Goal: Information Seeking & Learning: Learn about a topic

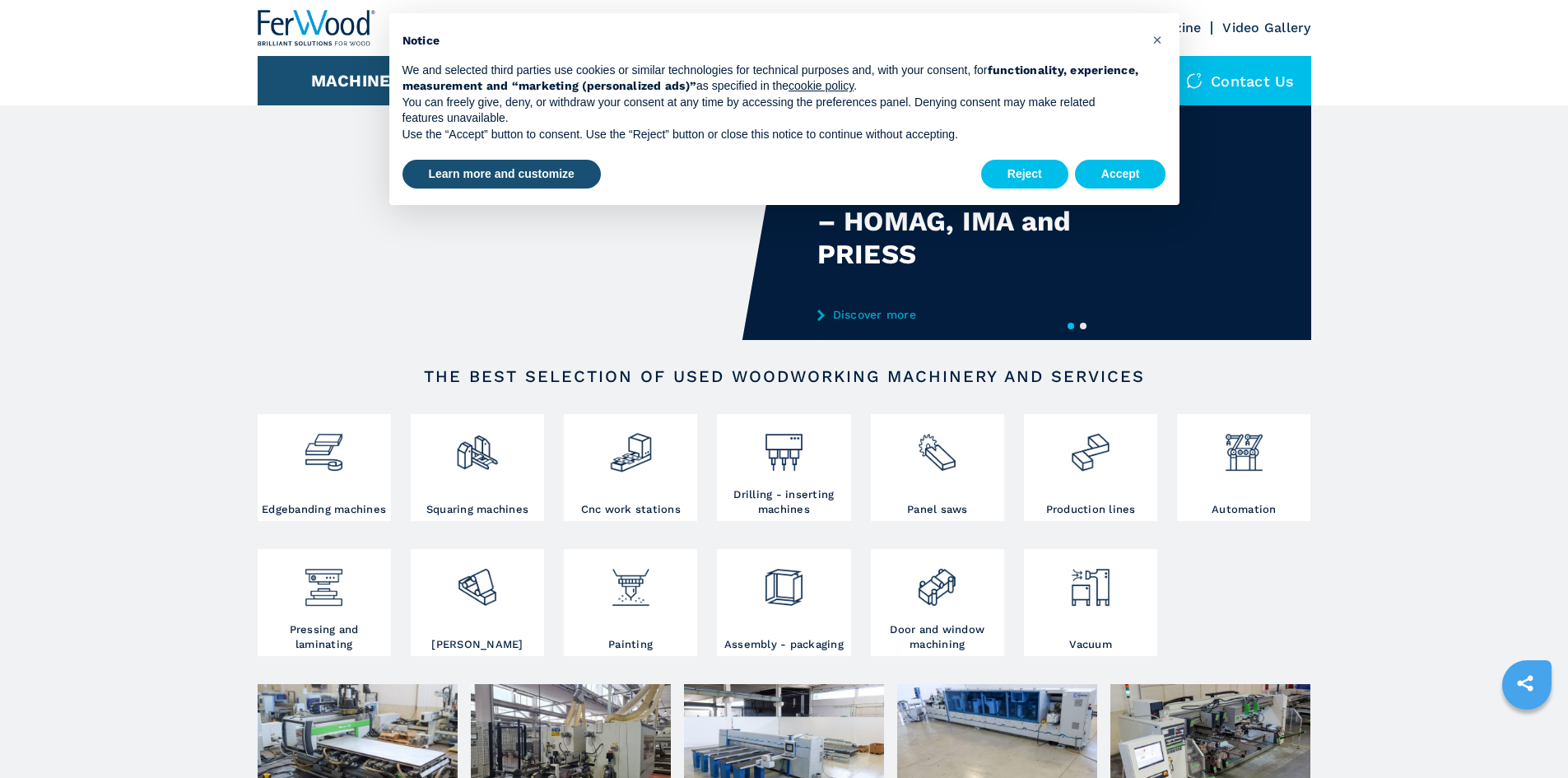
scroll to position [165, 0]
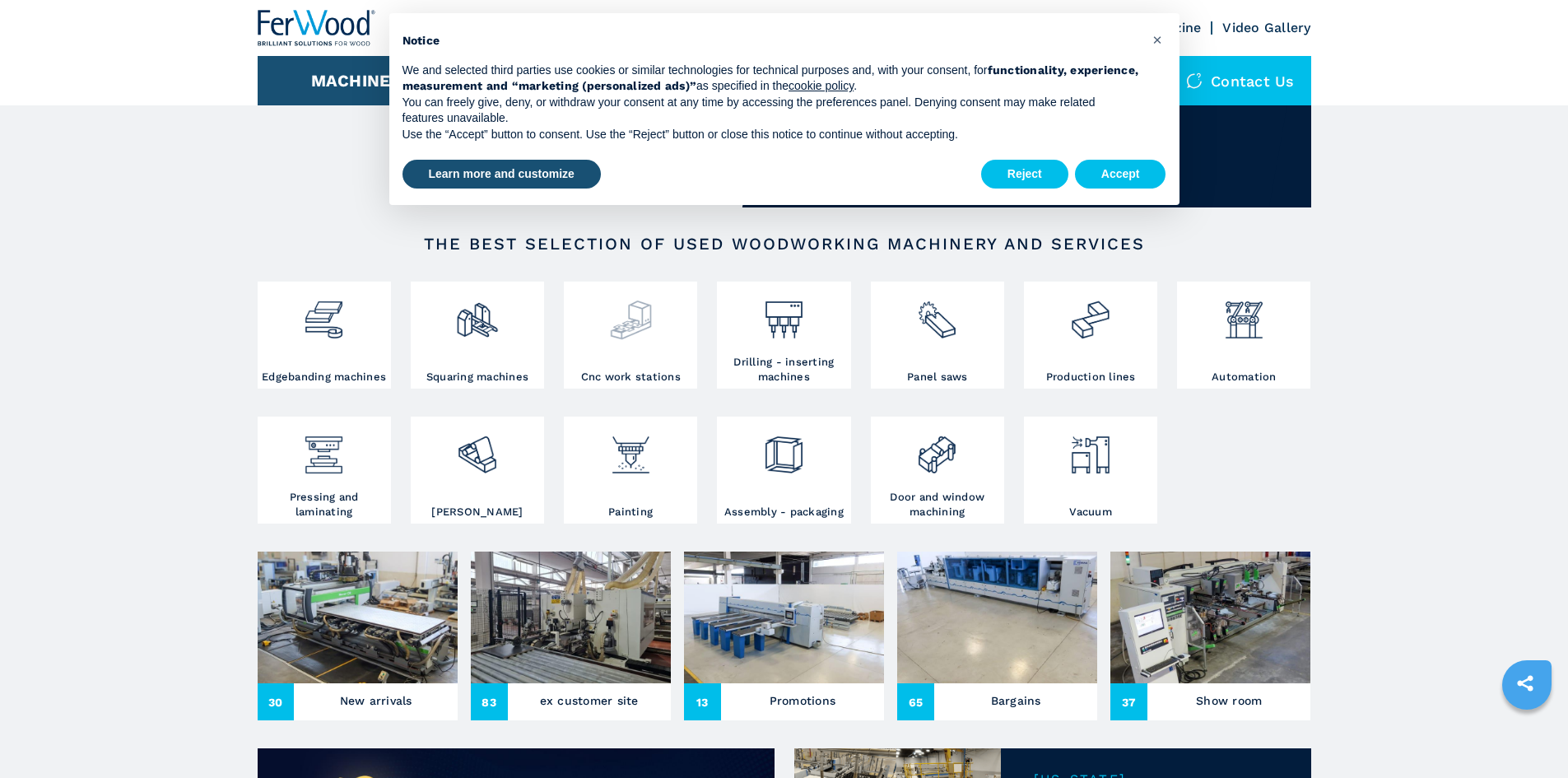
click at [646, 328] on img at bounding box center [631, 314] width 44 height 56
click at [1108, 169] on button "Accept" at bounding box center [1121, 175] width 91 height 30
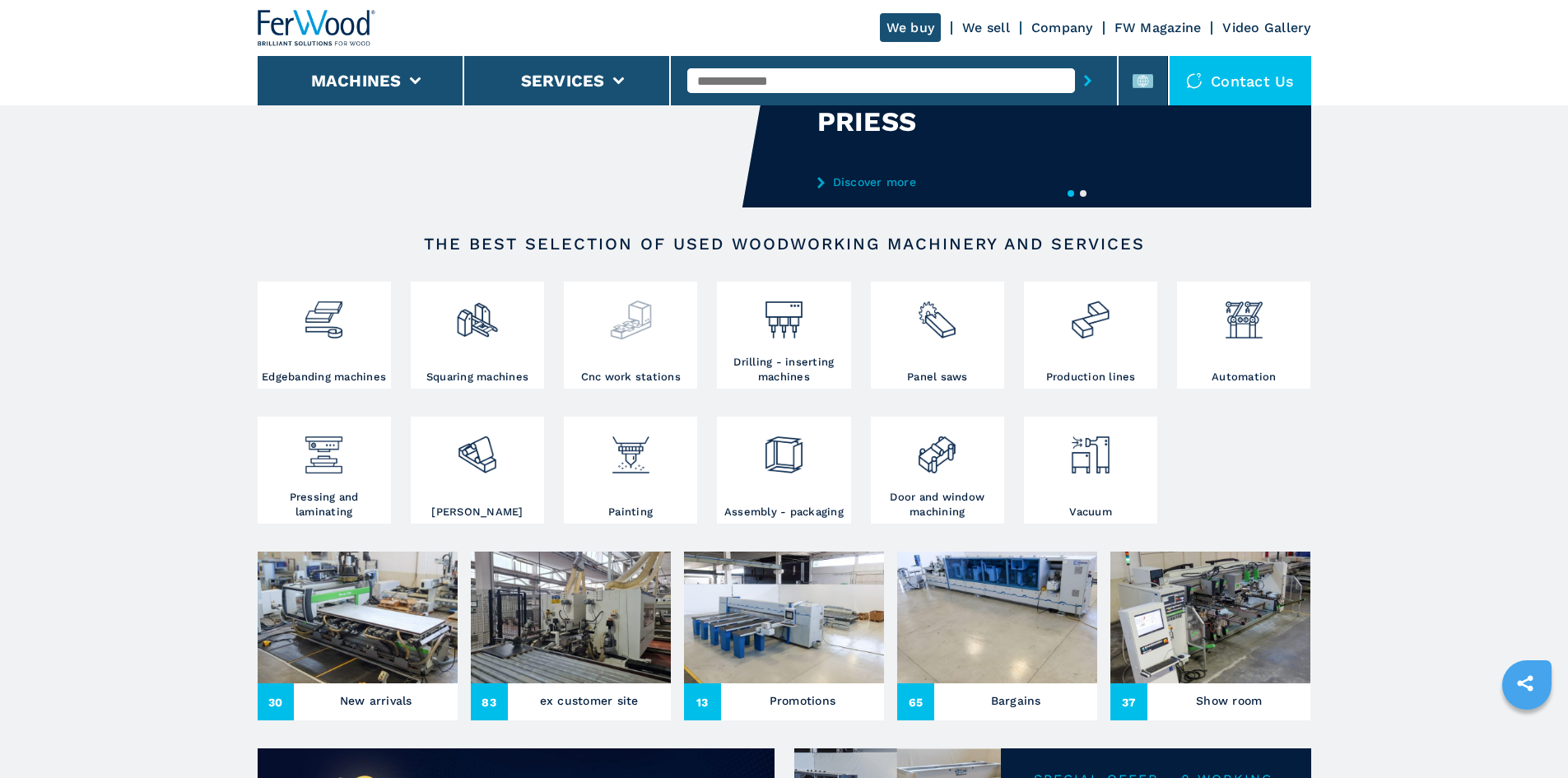
click at [628, 327] on img at bounding box center [631, 314] width 44 height 56
click at [630, 327] on img at bounding box center [631, 314] width 44 height 56
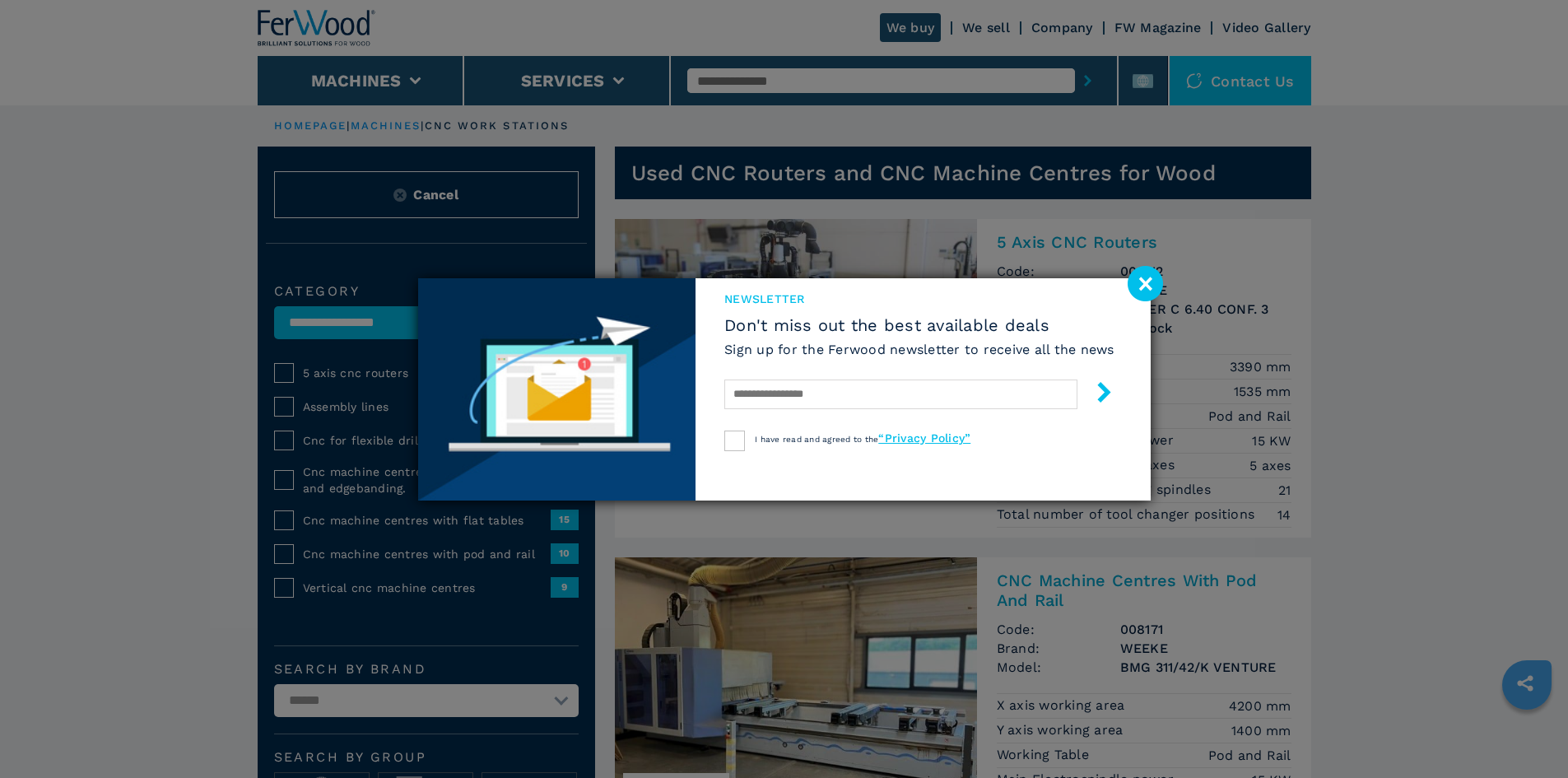
drag, startPoint x: 1139, startPoint y: 288, endPoint x: 1126, endPoint y: 296, distance: 15.3
click at [1140, 288] on image at bounding box center [1145, 283] width 35 height 35
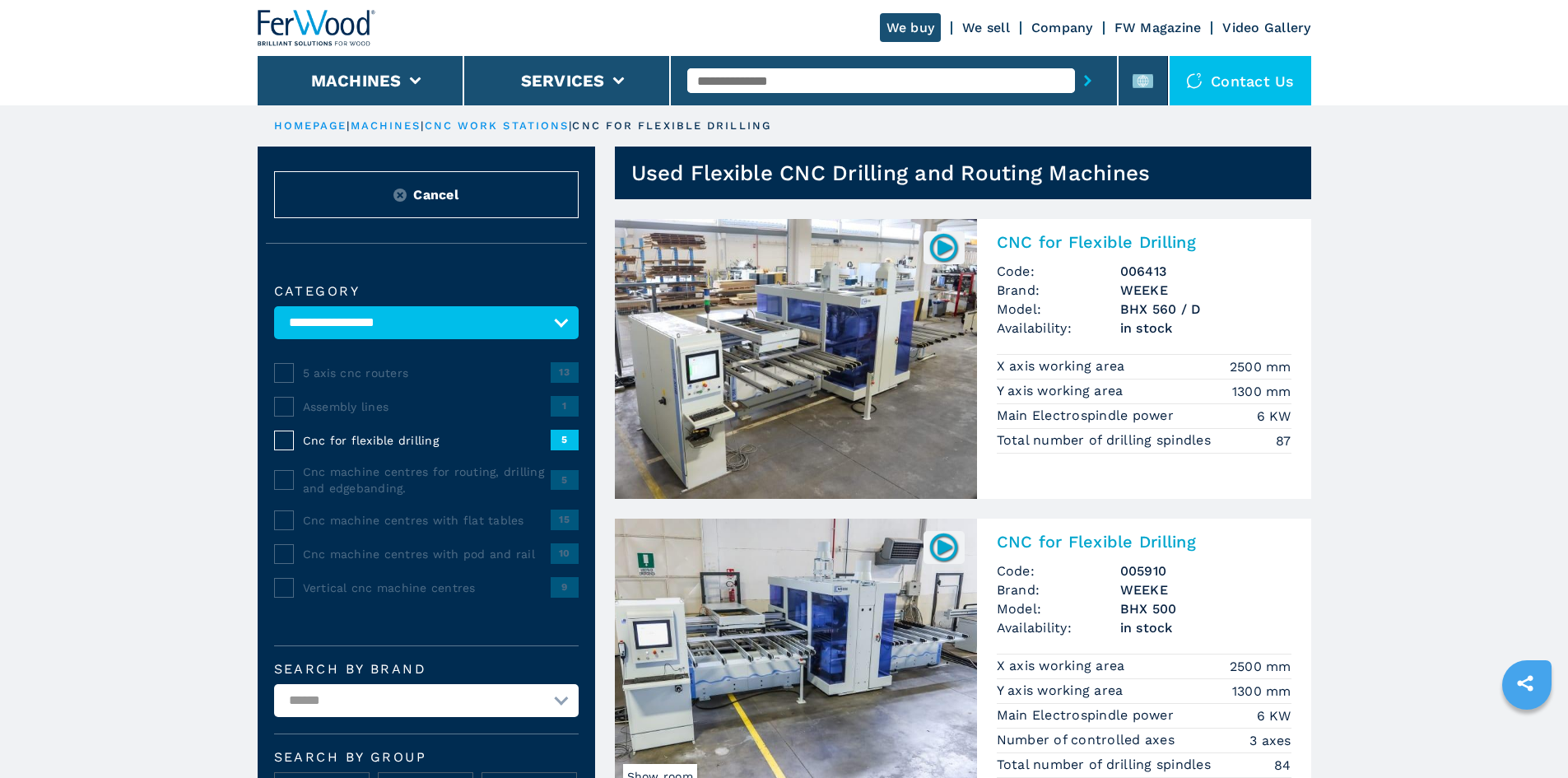
click at [561, 450] on span "5" at bounding box center [564, 440] width 28 height 20
click at [561, 597] on span "9" at bounding box center [564, 587] width 28 height 20
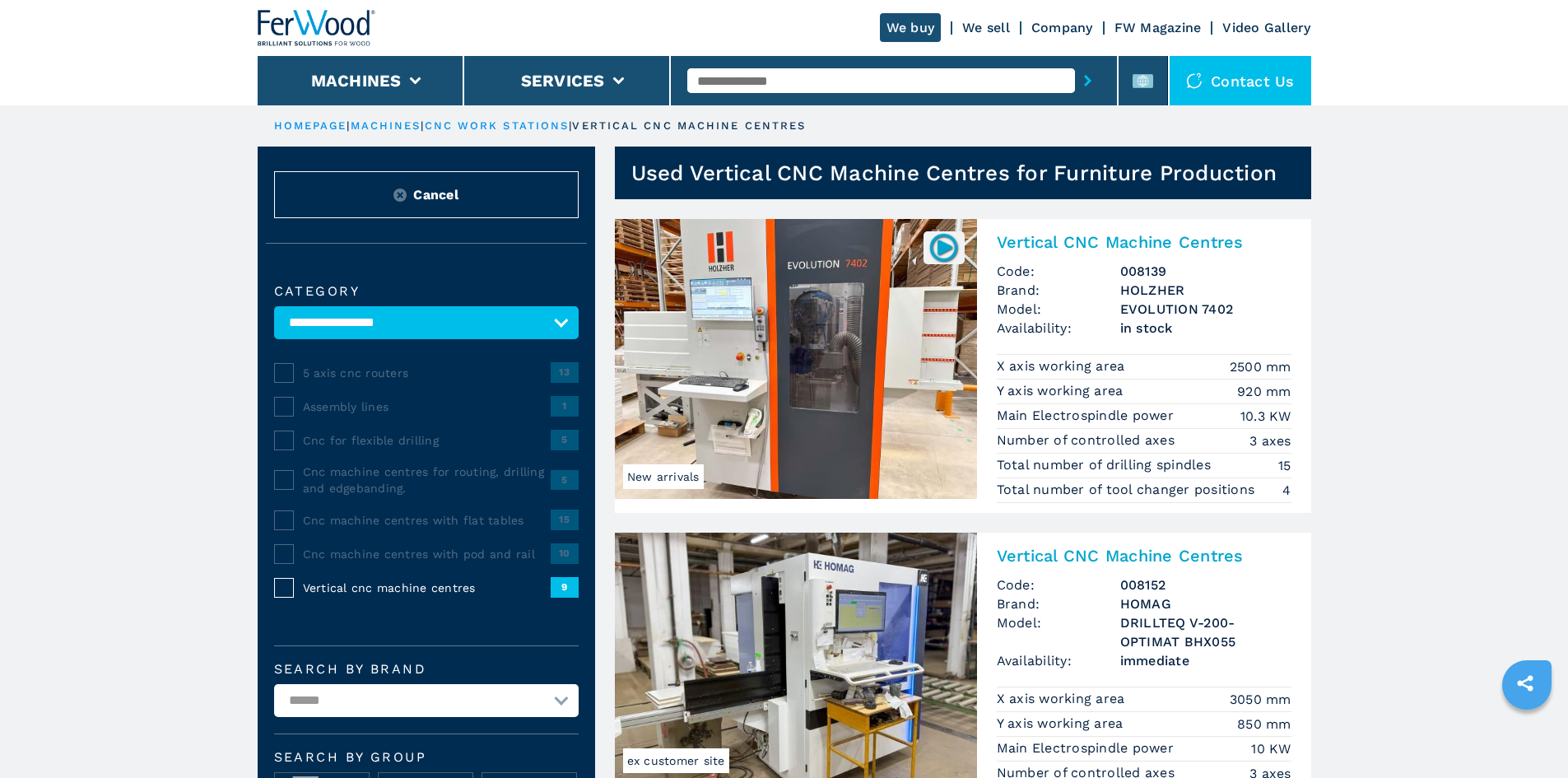
click at [726, 363] on img at bounding box center [796, 359] width 362 height 280
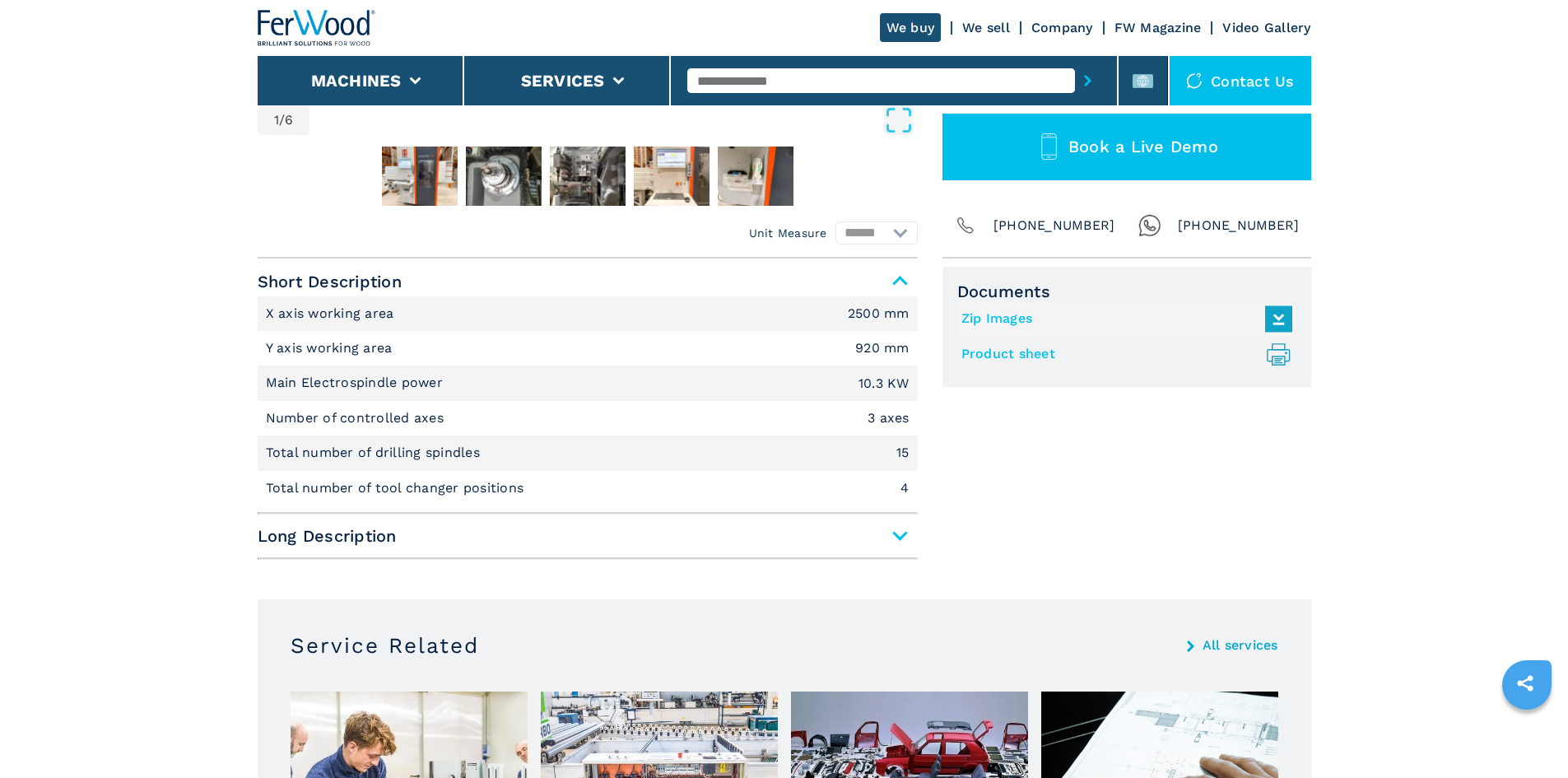
scroll to position [576, 0]
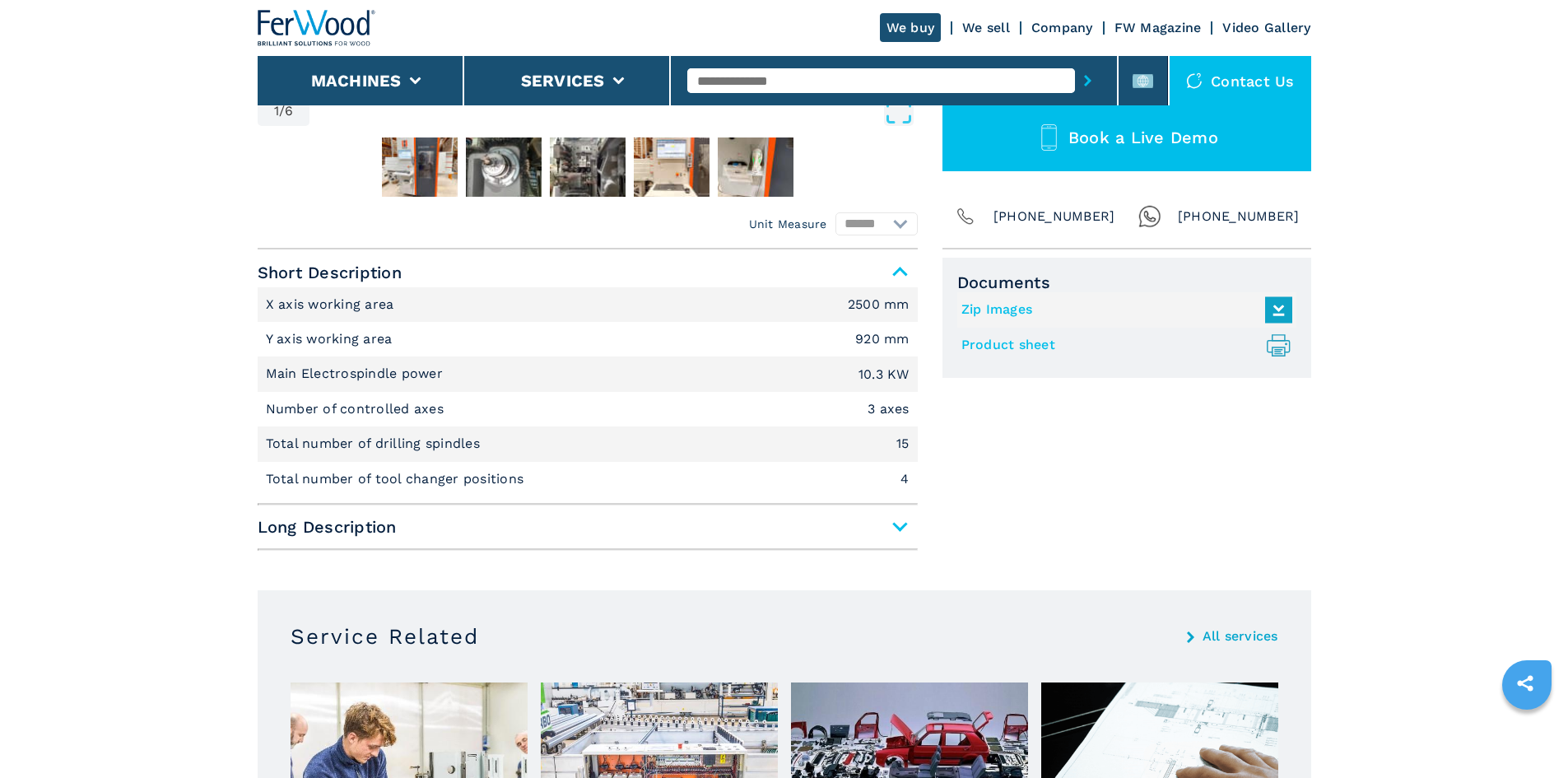
click at [900, 529] on span "Long Description" at bounding box center [588, 527] width 660 height 30
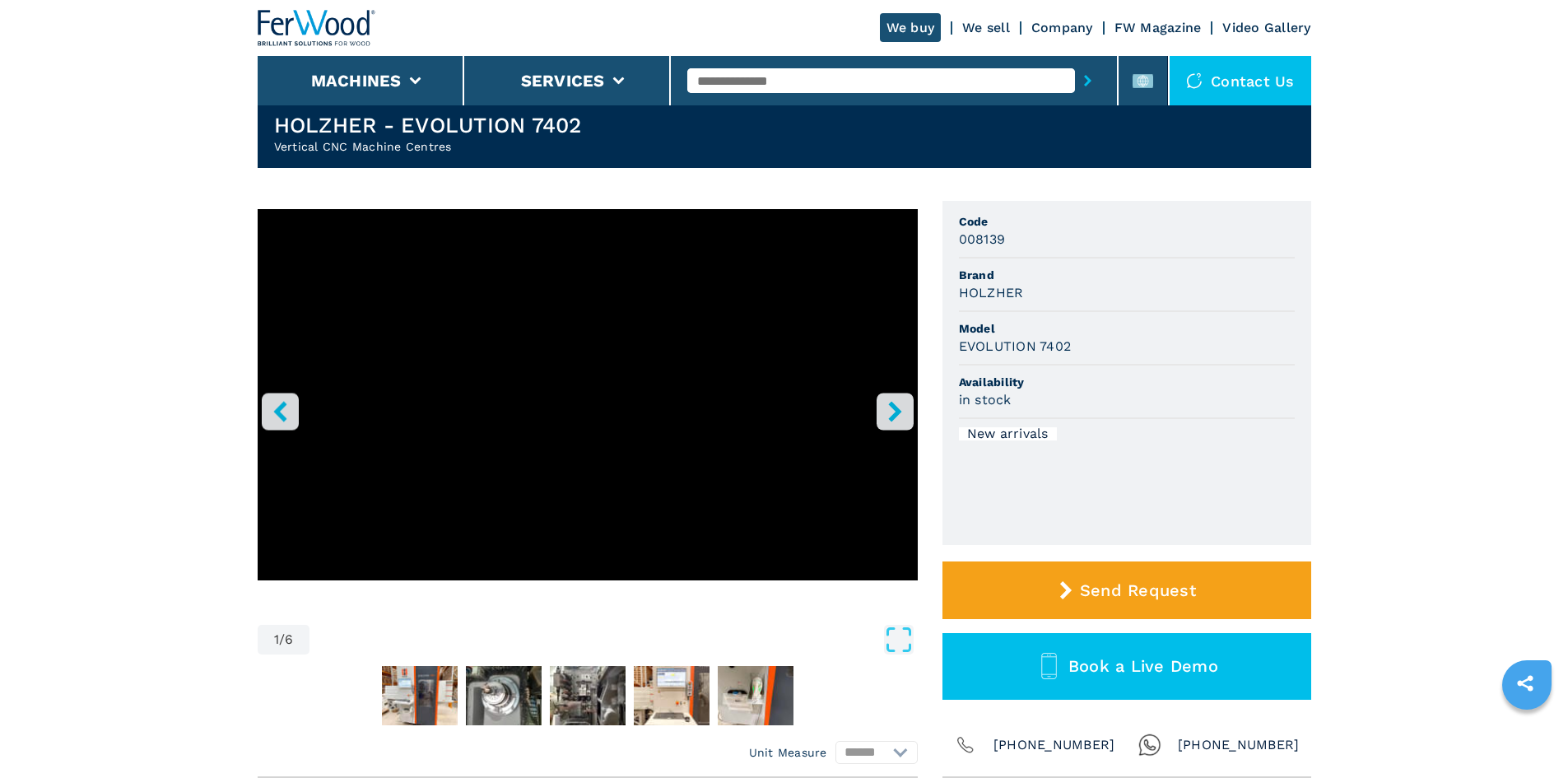
scroll to position [0, 0]
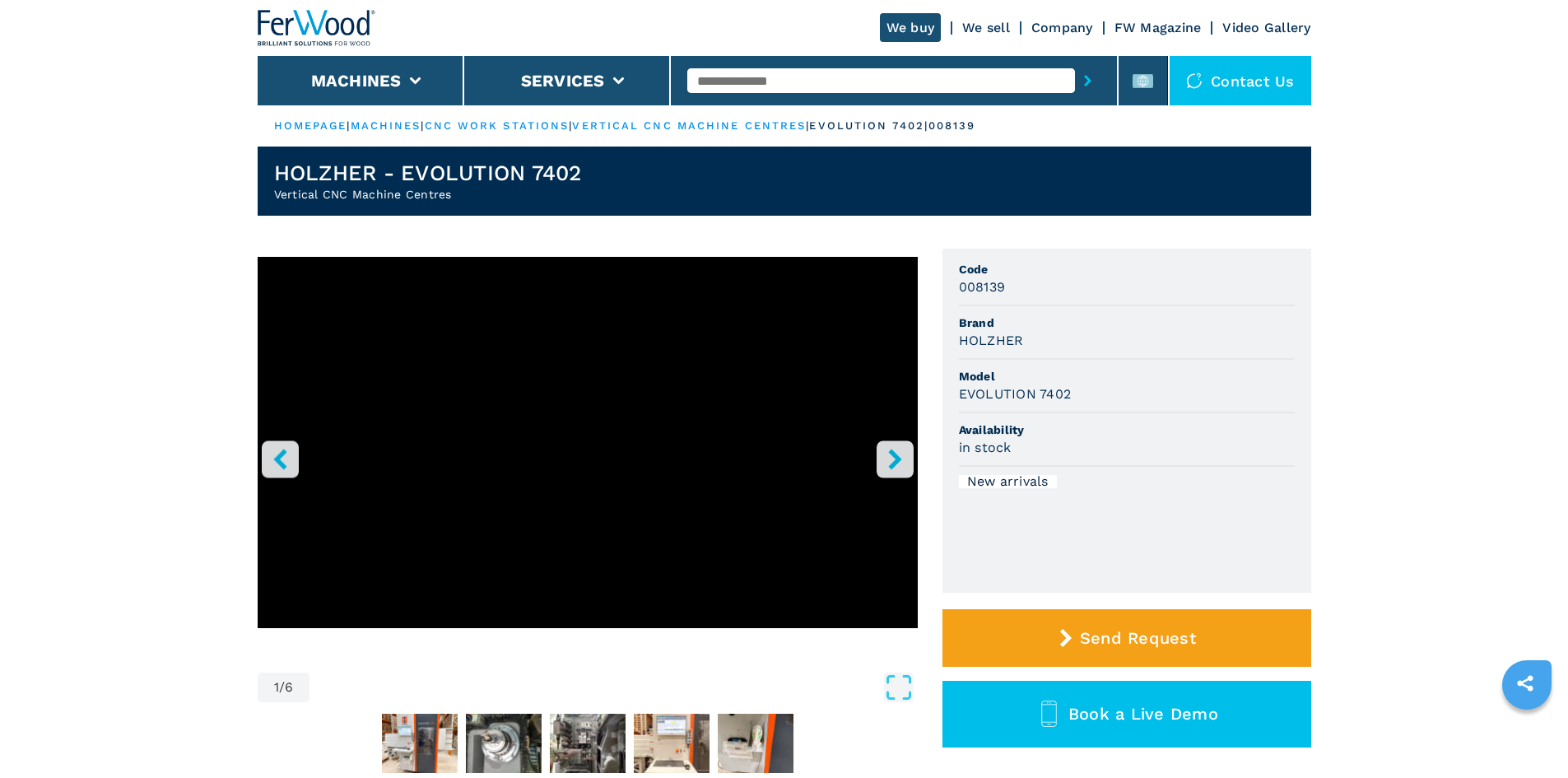
select select "**********"
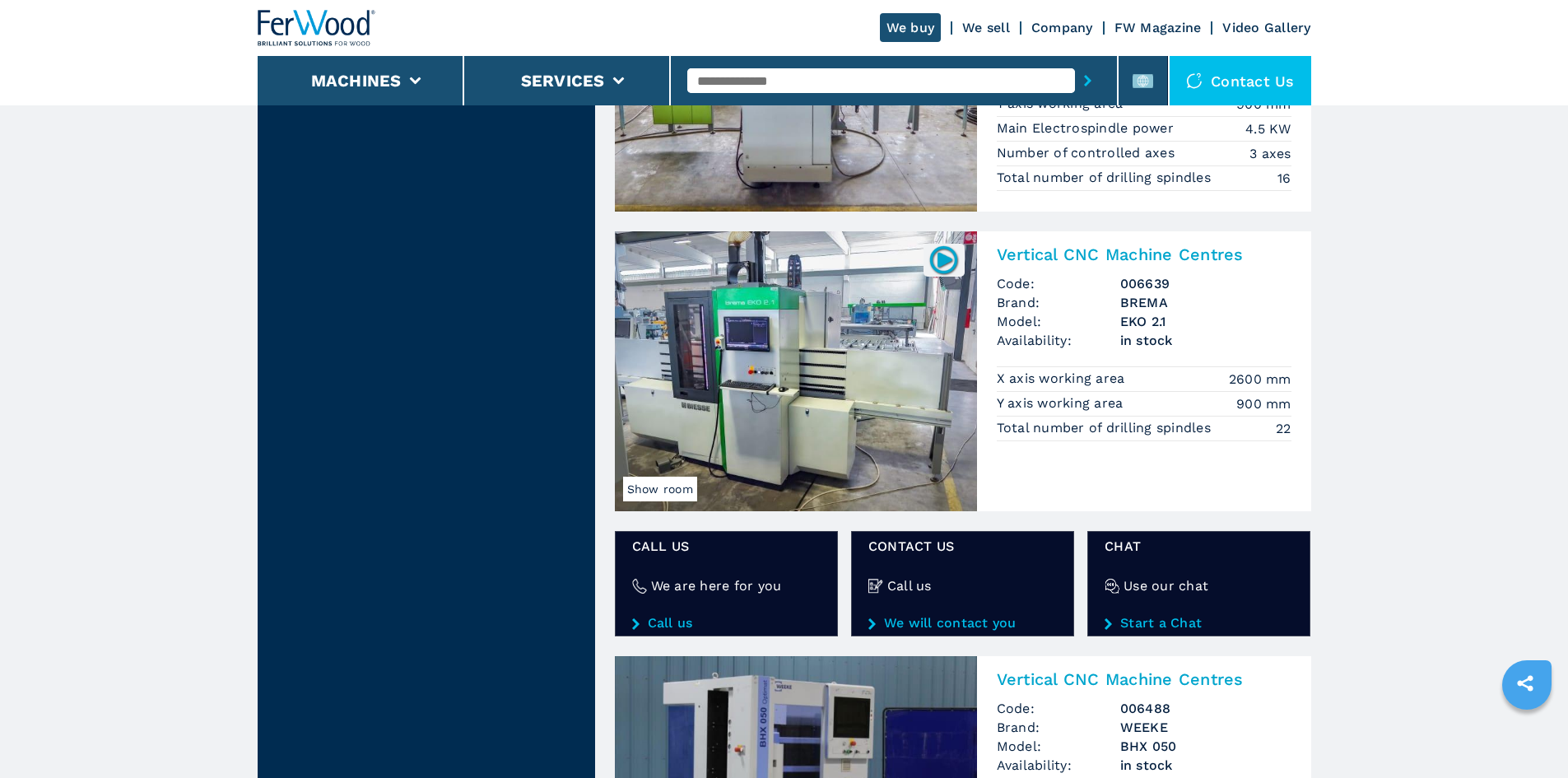
scroll to position [2306, 0]
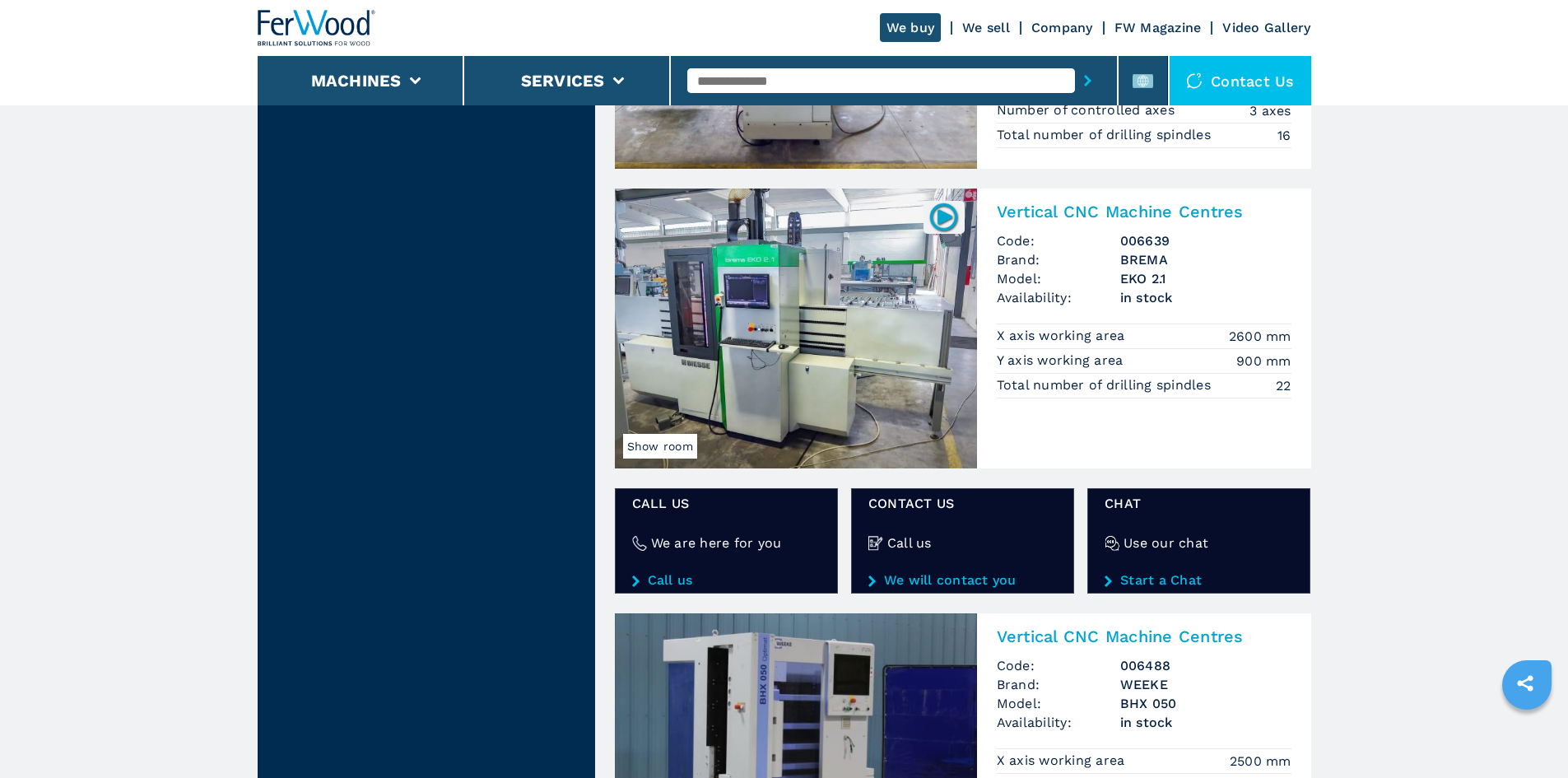
click at [779, 331] on img at bounding box center [796, 328] width 362 height 280
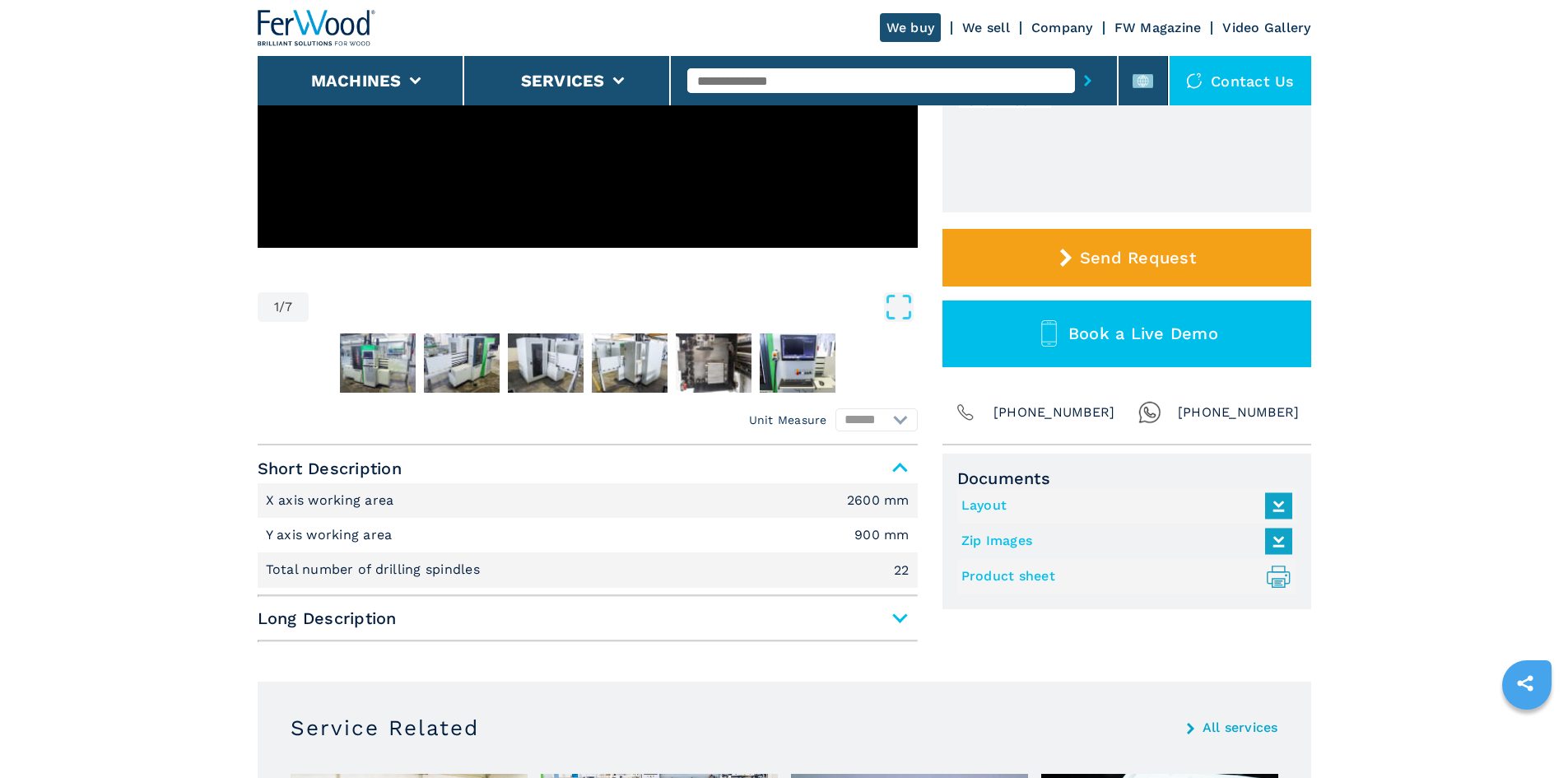
scroll to position [411, 0]
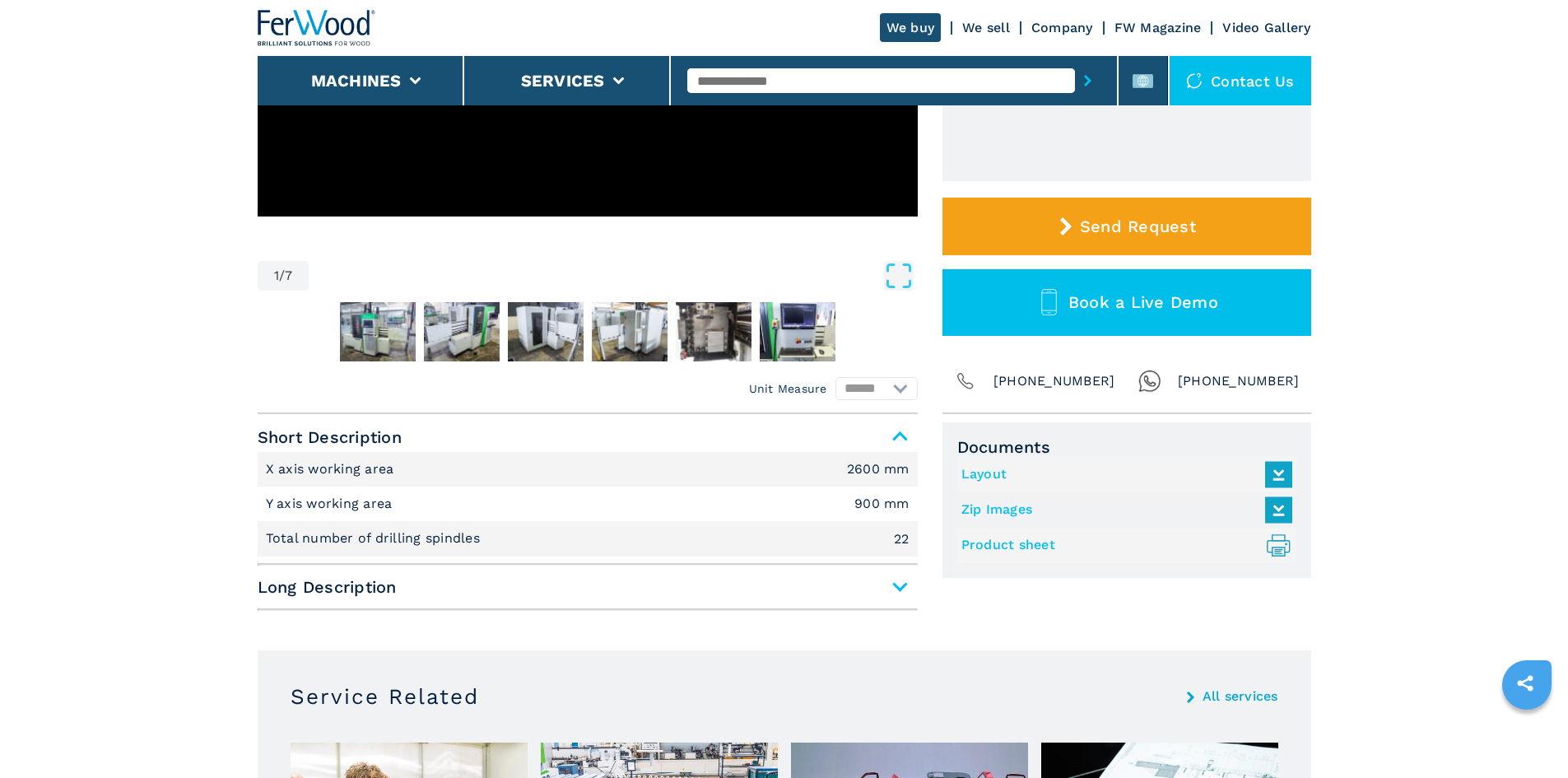
click at [901, 587] on span "Long Description" at bounding box center [588, 587] width 660 height 30
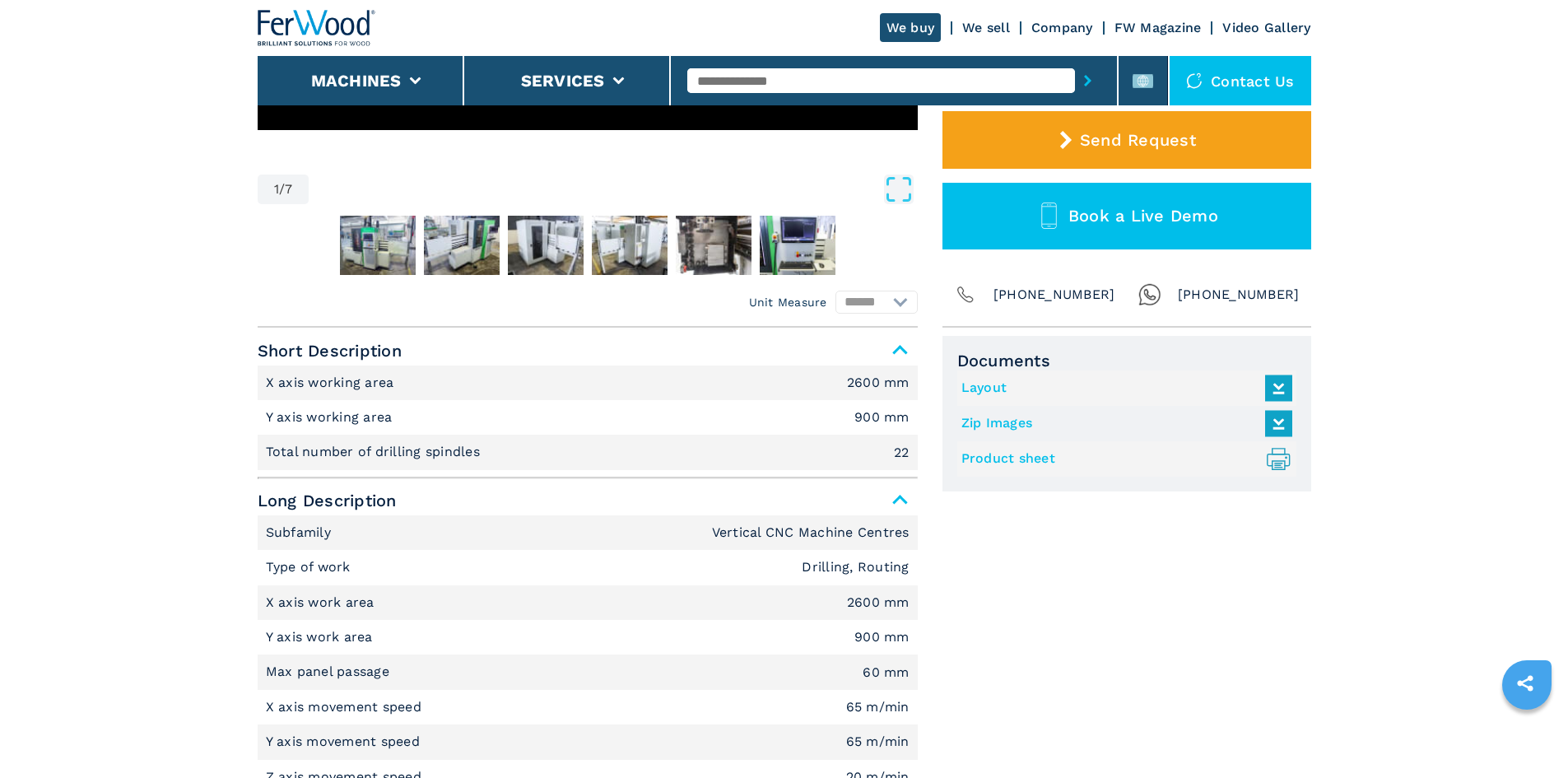
scroll to position [494, 0]
